Goal: Find specific page/section: Find specific page/section

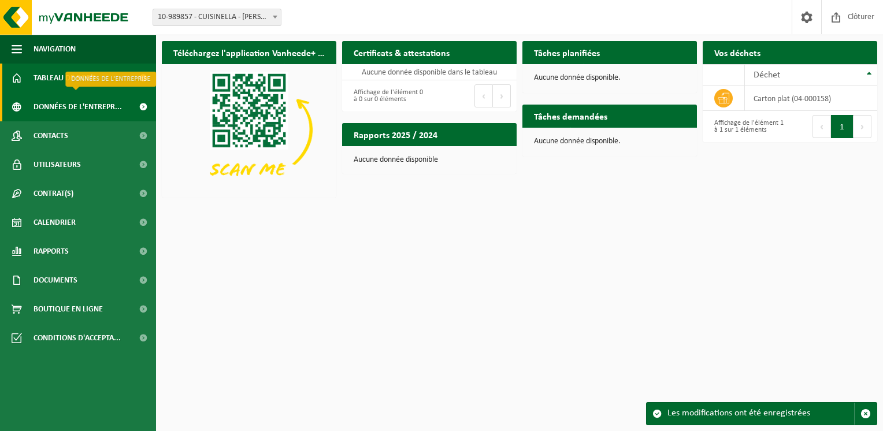
click at [97, 112] on span "Données de l'entrepr..." at bounding box center [78, 106] width 88 height 29
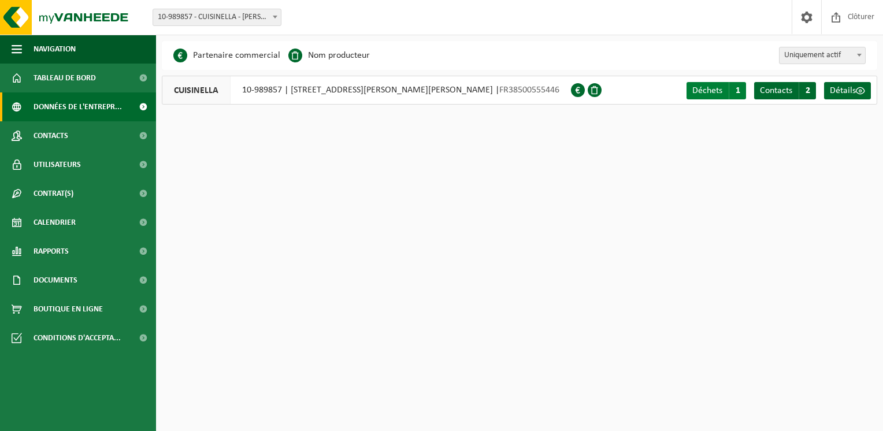
click at [725, 93] on link "Déchets A 1" at bounding box center [716, 90] width 60 height 17
